Goal: Transaction & Acquisition: Purchase product/service

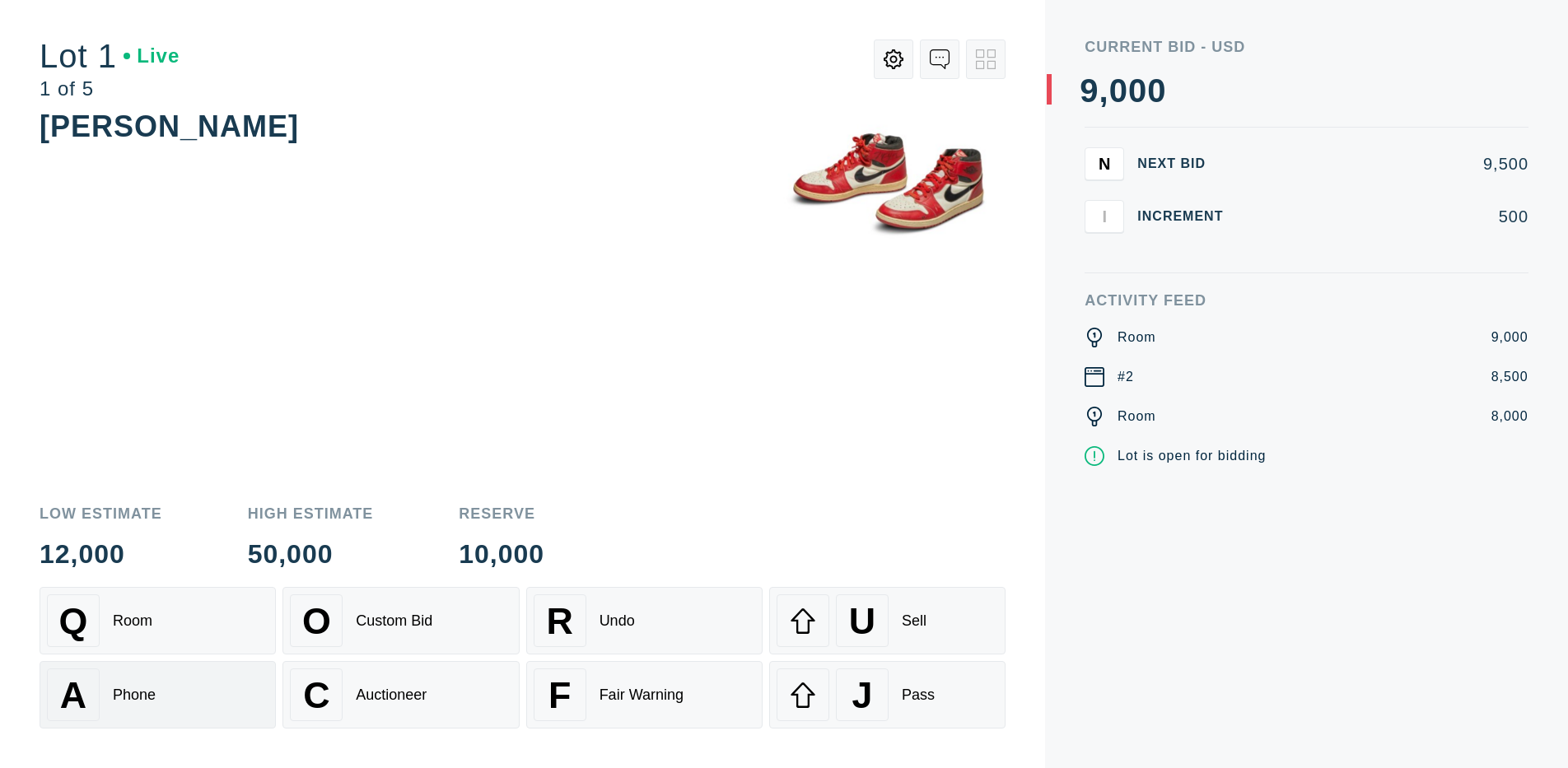
click at [157, 695] on div "A Phone" at bounding box center [157, 694] width 221 height 52
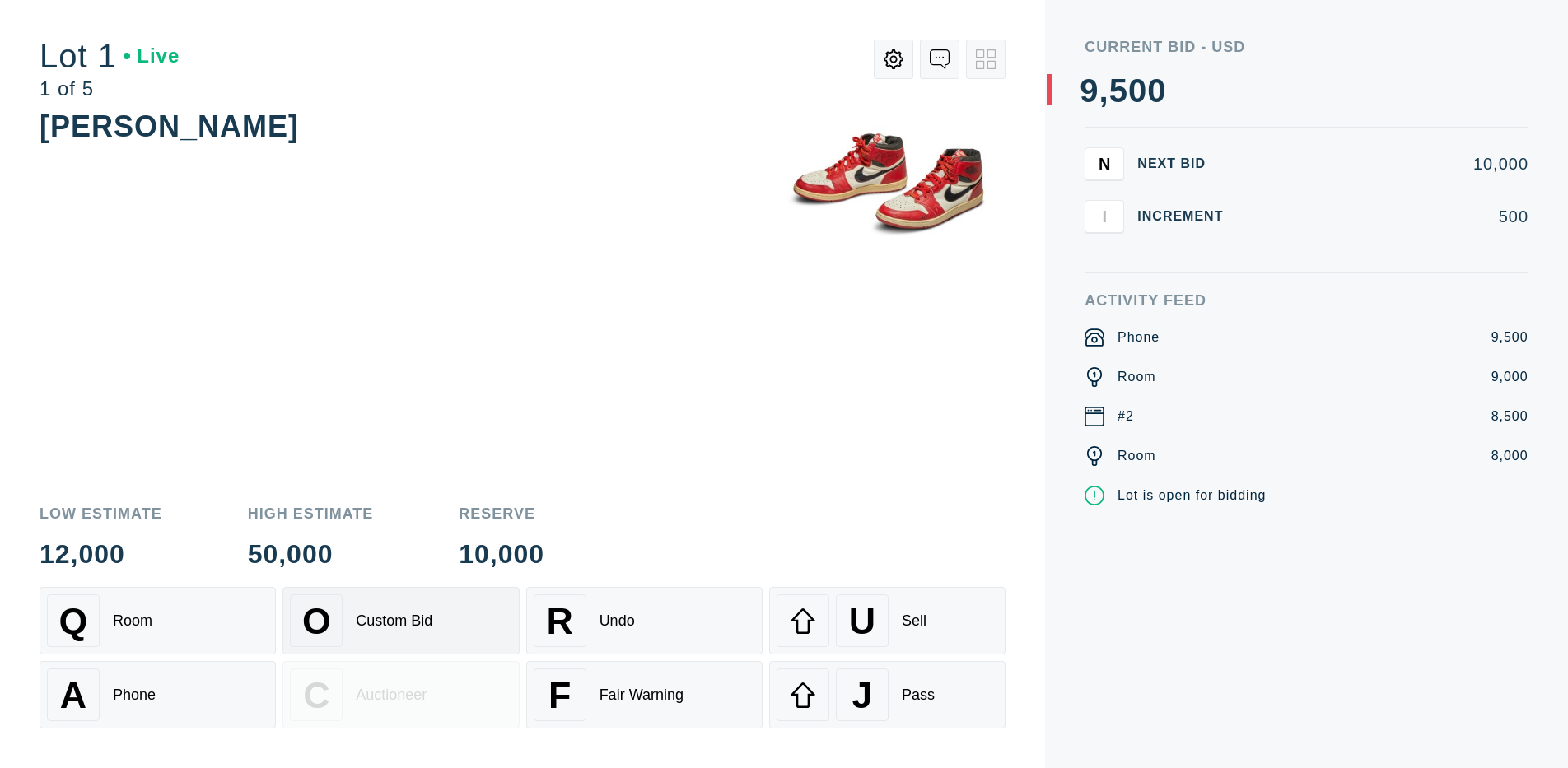
click at [400, 621] on div "Custom Bid" at bounding box center [393, 621] width 76 height 17
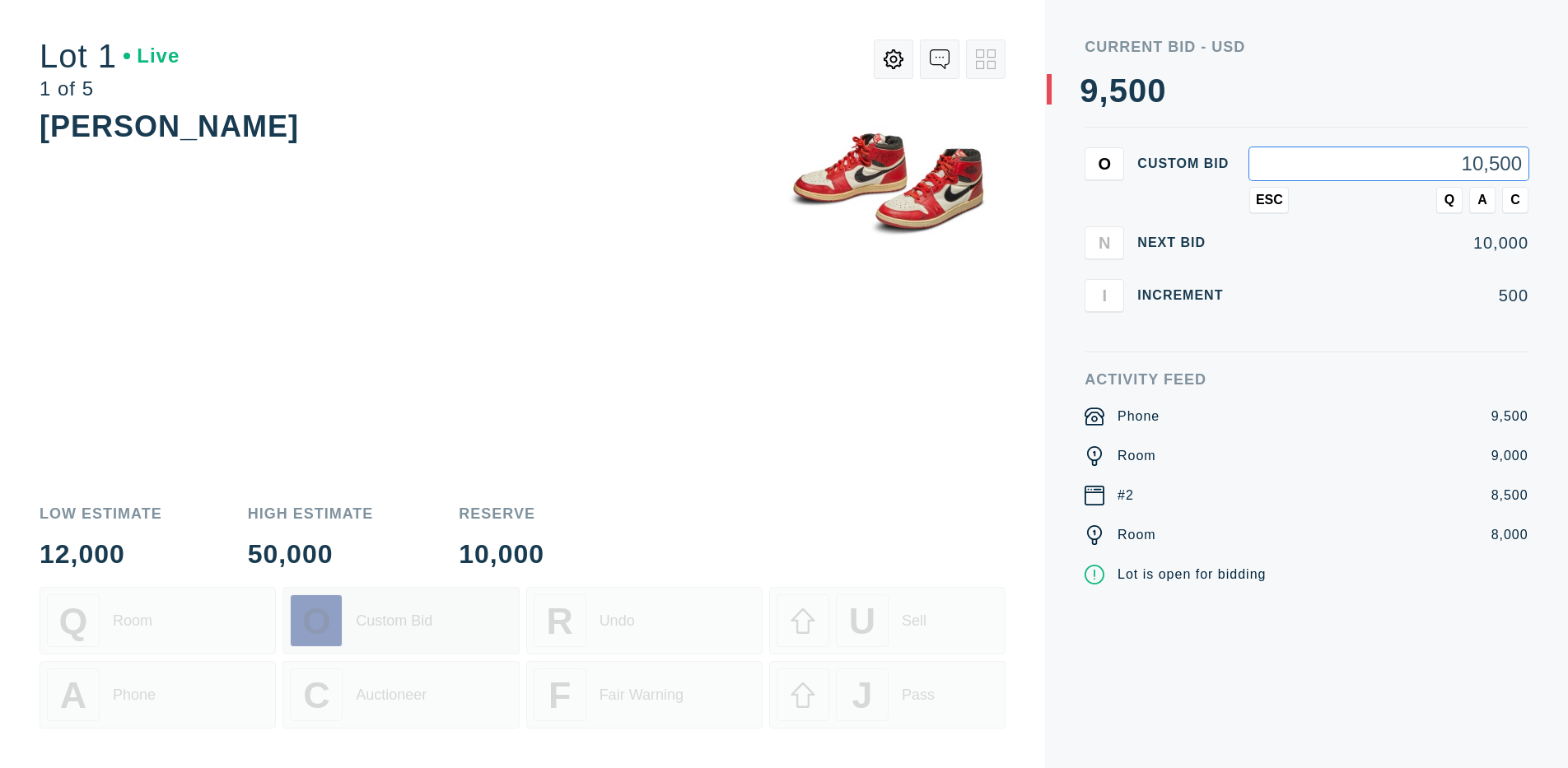
type input "10,500"
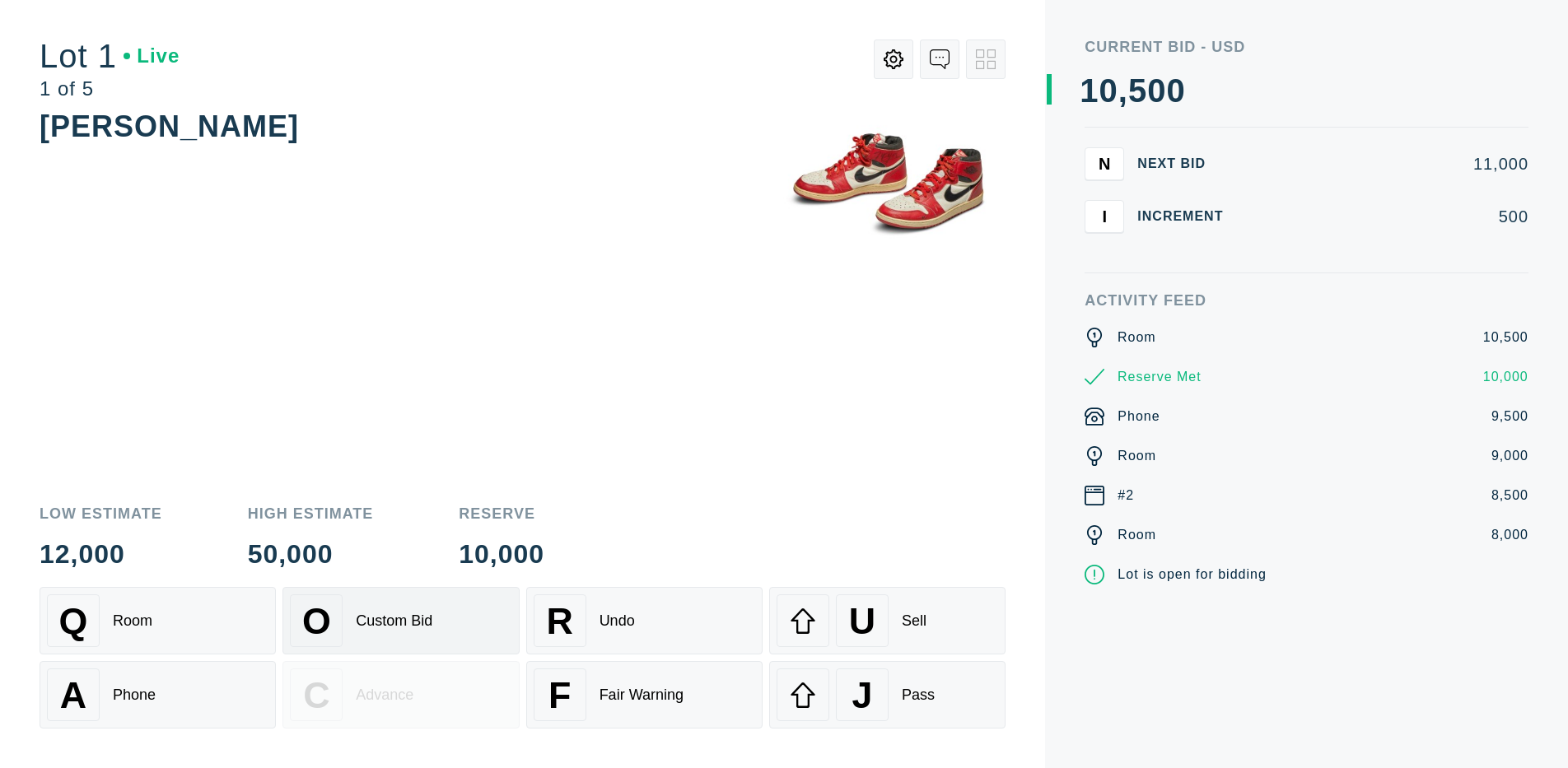
click at [400, 621] on div "Custom Bid" at bounding box center [393, 621] width 76 height 17
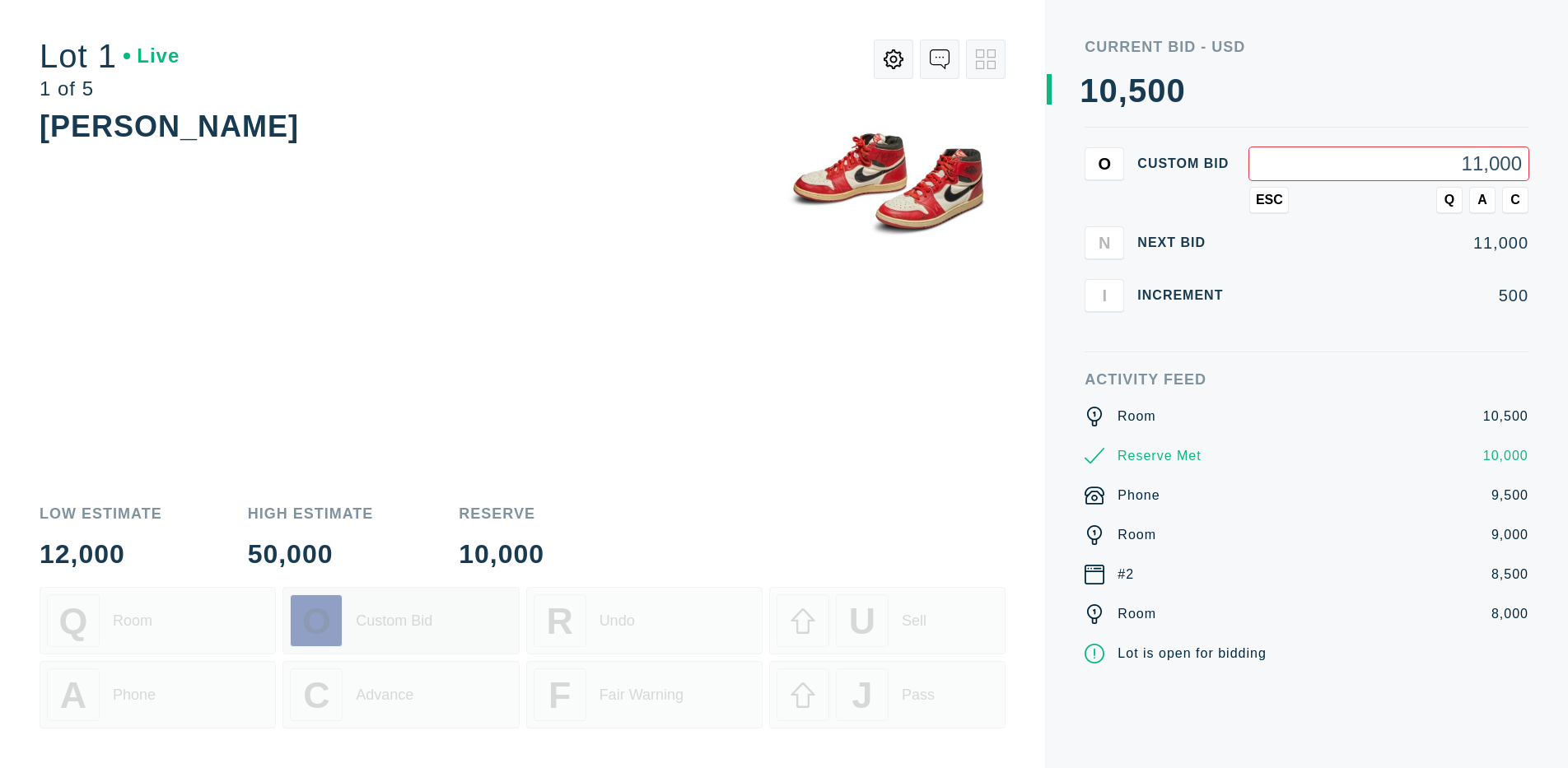
type input "11,000"
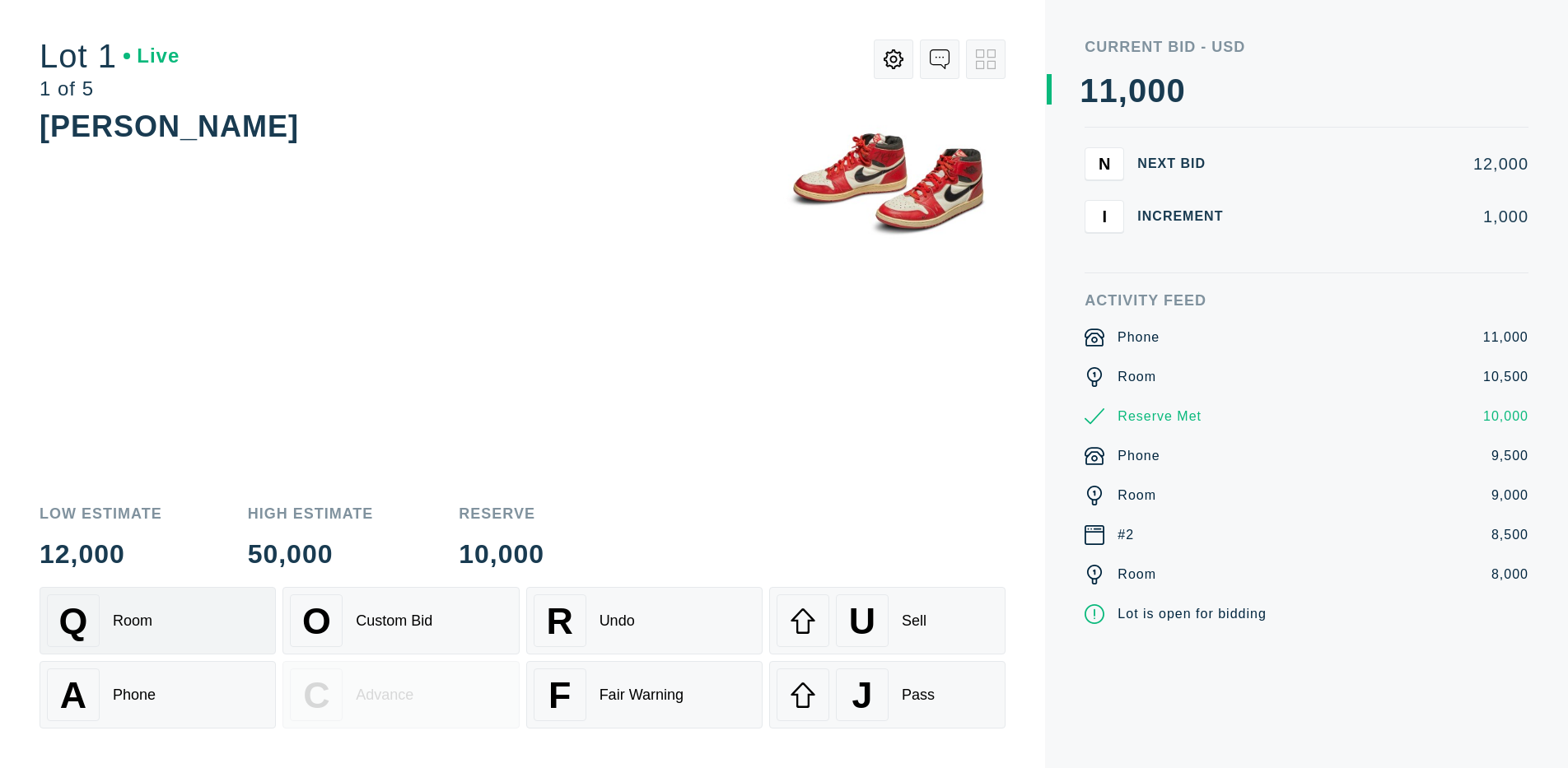
click at [157, 621] on div "Q Room" at bounding box center [157, 621] width 221 height 52
